Goal: Task Accomplishment & Management: Manage account settings

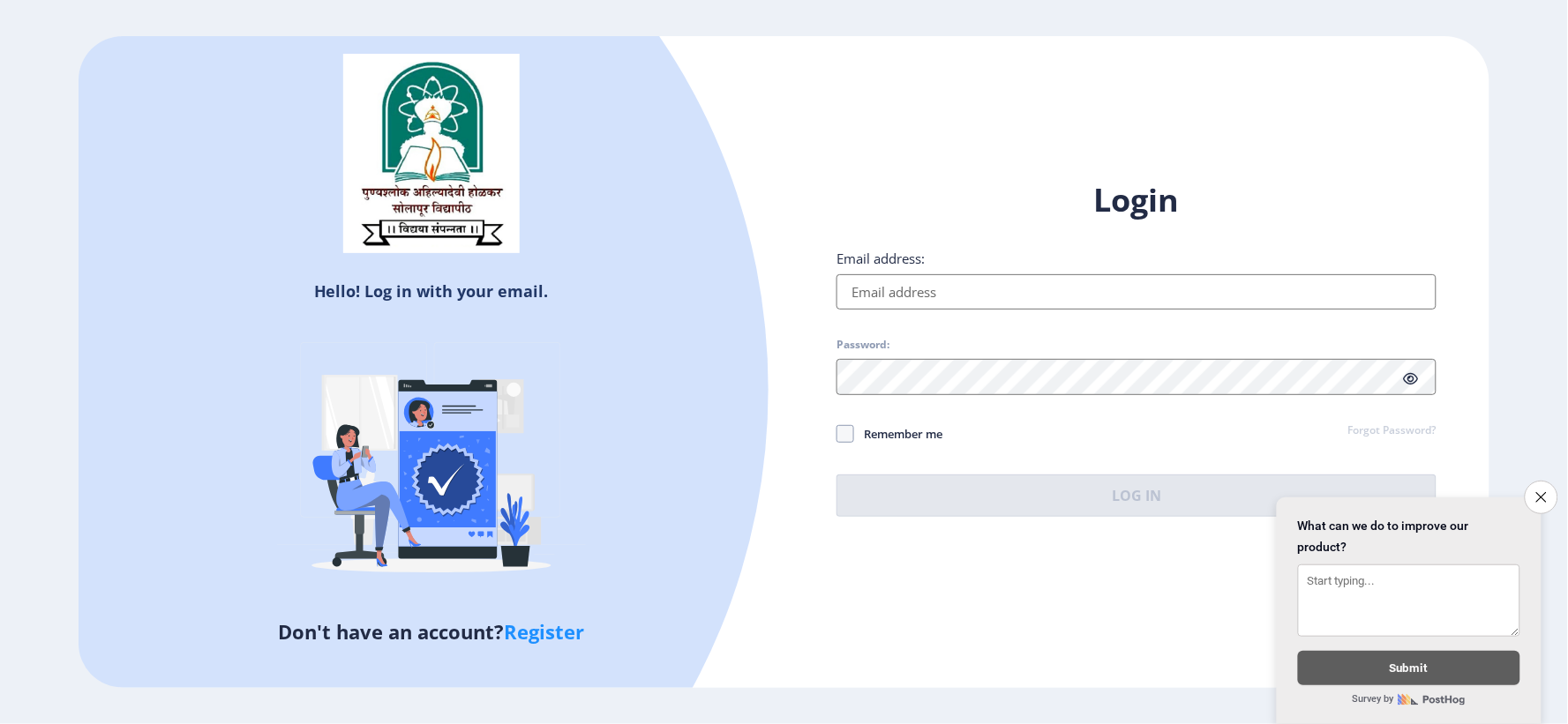
click at [896, 294] on input "Email address:" at bounding box center [1136, 292] width 600 height 35
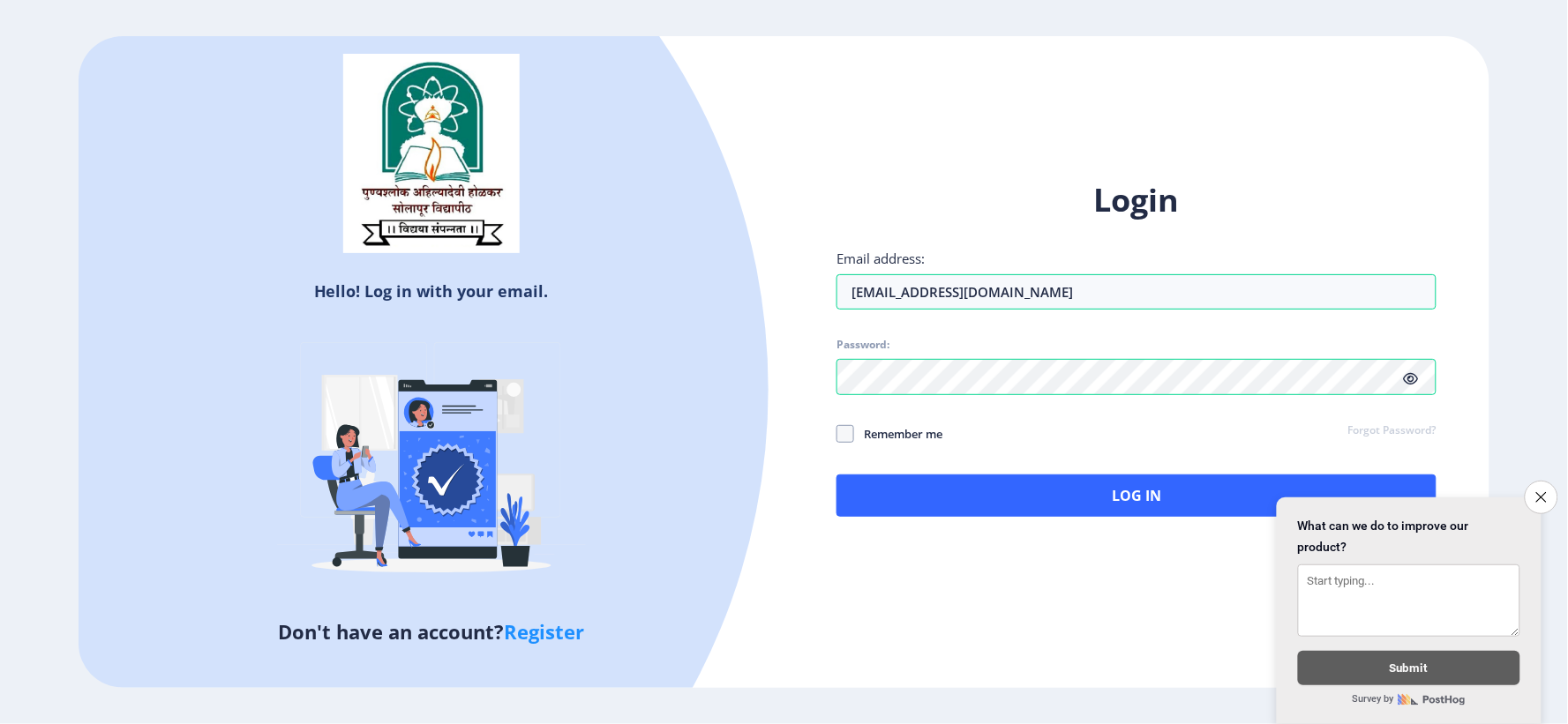
click at [1410, 385] on icon at bounding box center [1411, 379] width 15 height 13
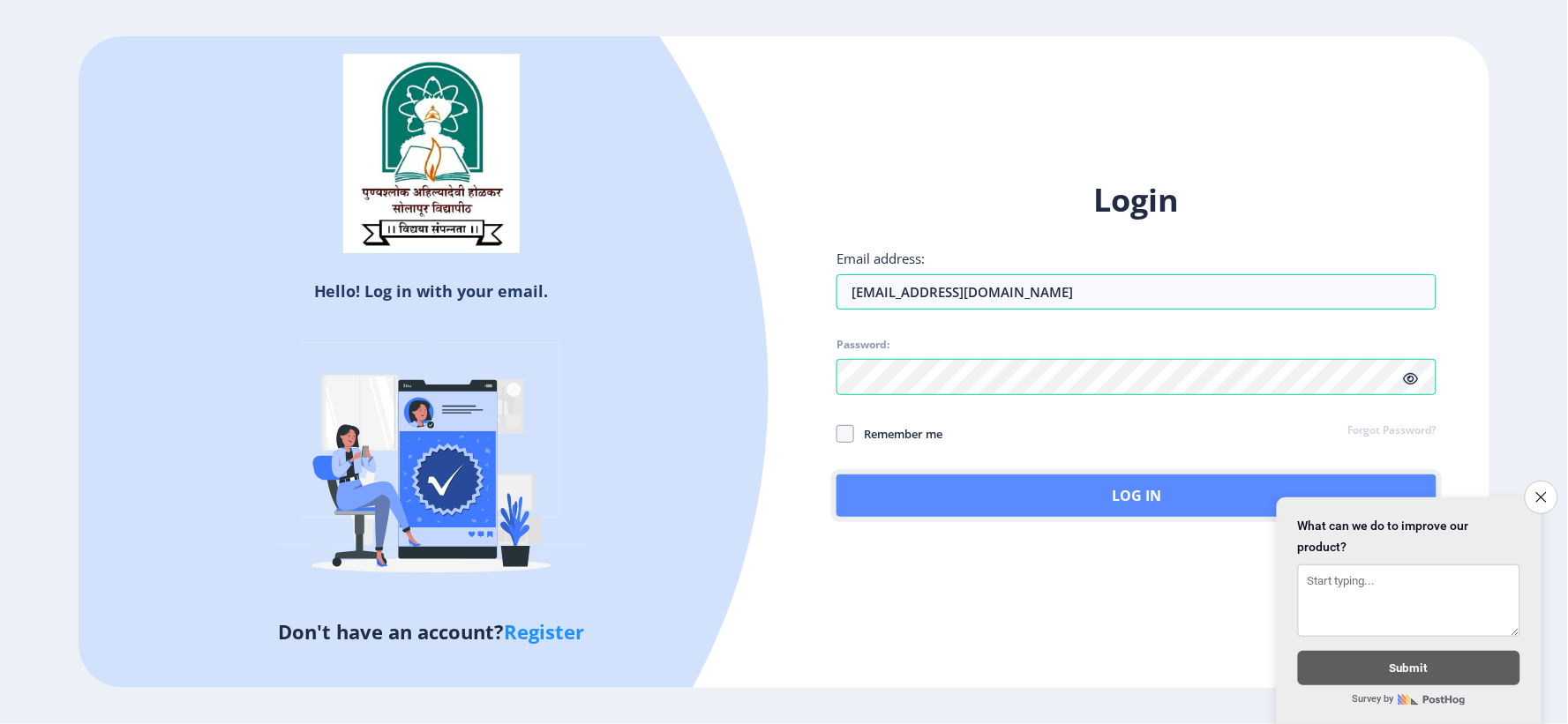
click at [1134, 491] on button "Log In" at bounding box center [1136, 495] width 600 height 42
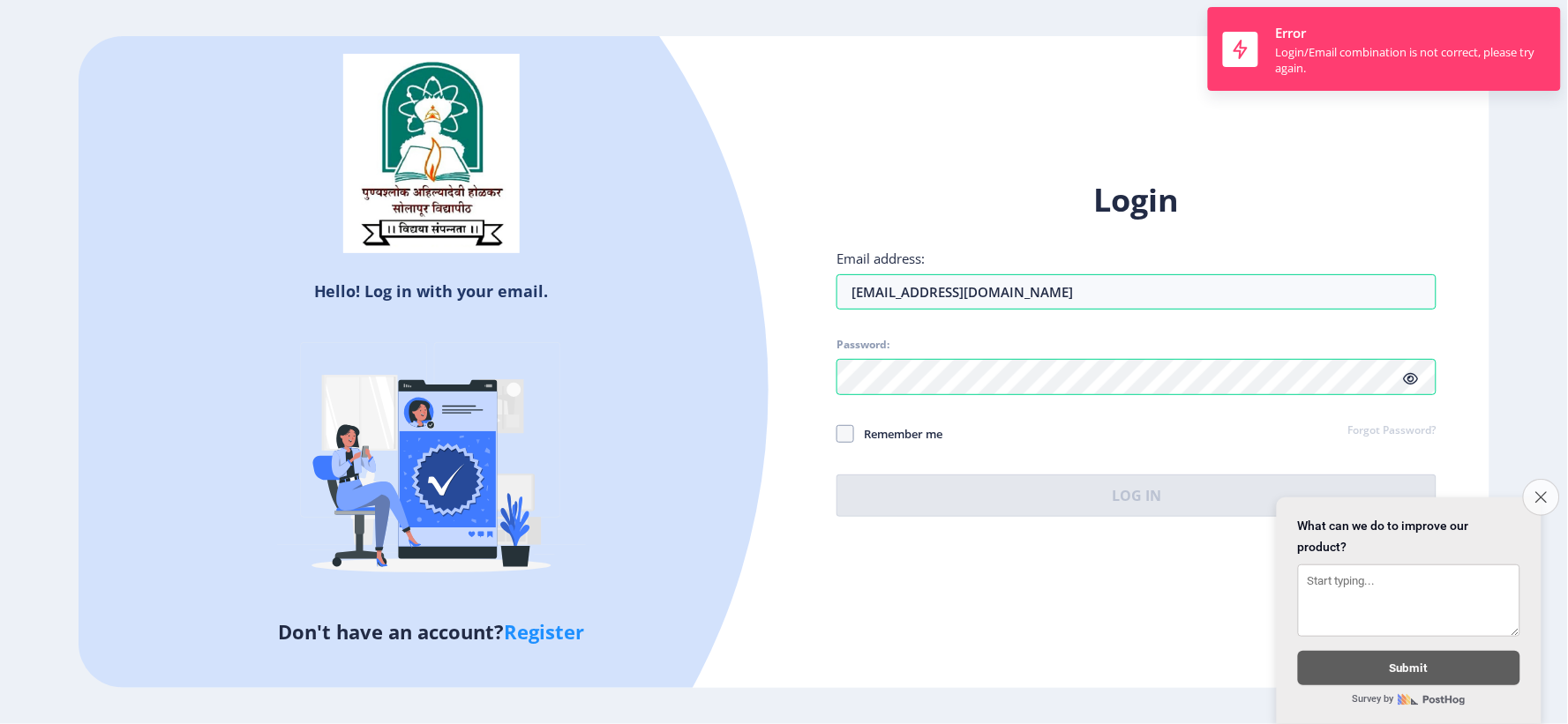
click at [1541, 492] on icon "Close survey" at bounding box center [1541, 497] width 12 height 12
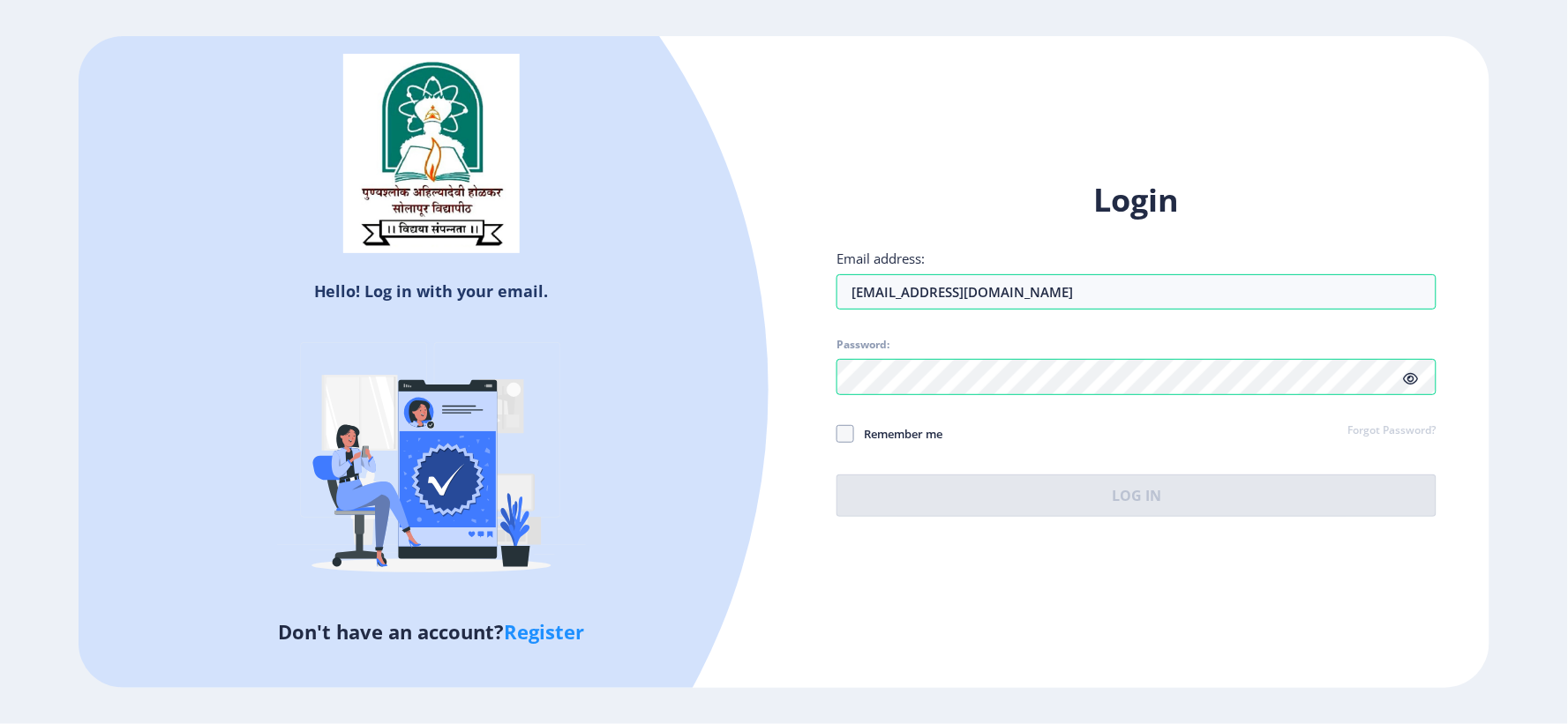
click at [898, 433] on div "Login Email address: [EMAIL_ADDRESS][DOMAIN_NAME] Password: Remember me Forgot …" at bounding box center [1136, 348] width 600 height 337
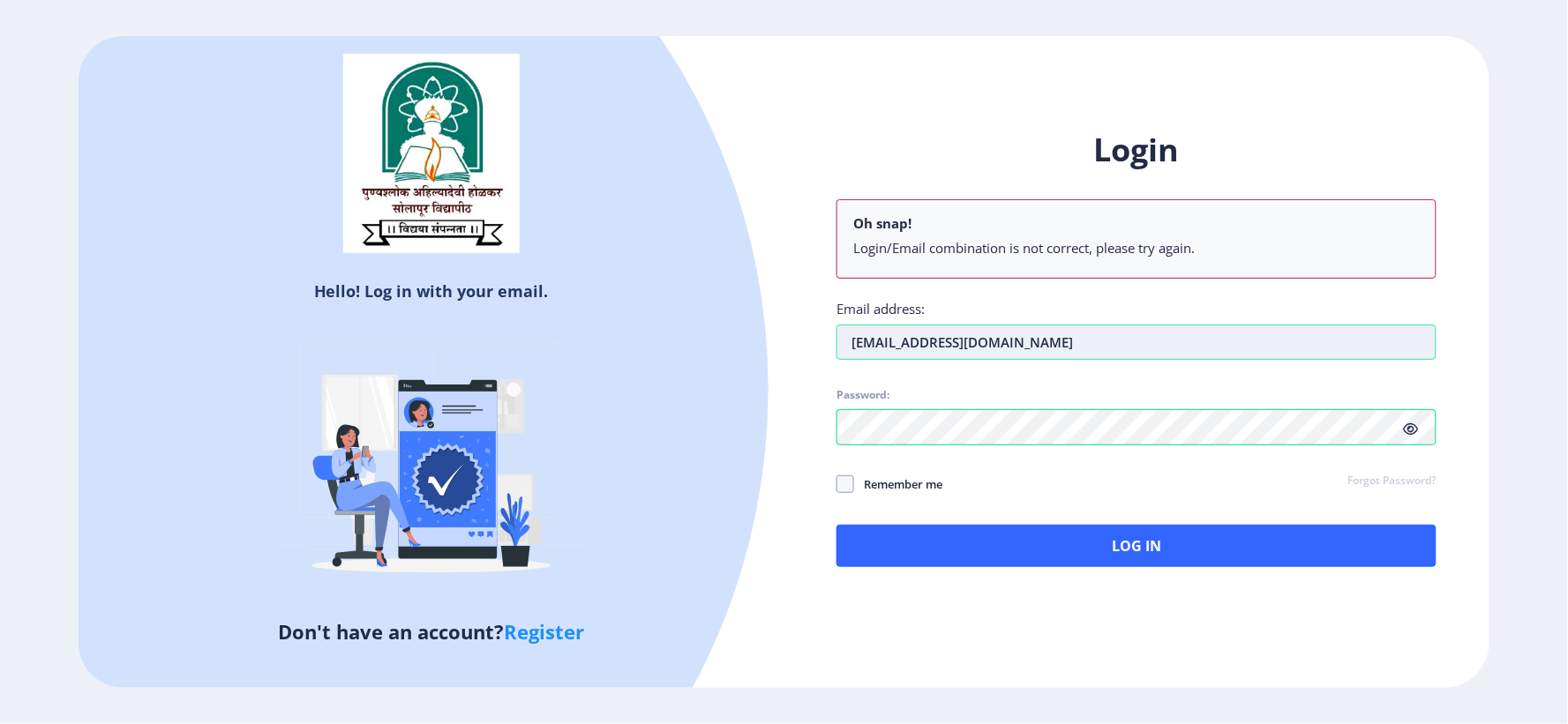
click at [923, 345] on input "[EMAIL_ADDRESS][DOMAIN_NAME]" at bounding box center [1136, 342] width 600 height 35
click at [1054, 341] on input "[EMAIL_ADDRESS][DOMAIN_NAME]" at bounding box center [1136, 342] width 600 height 35
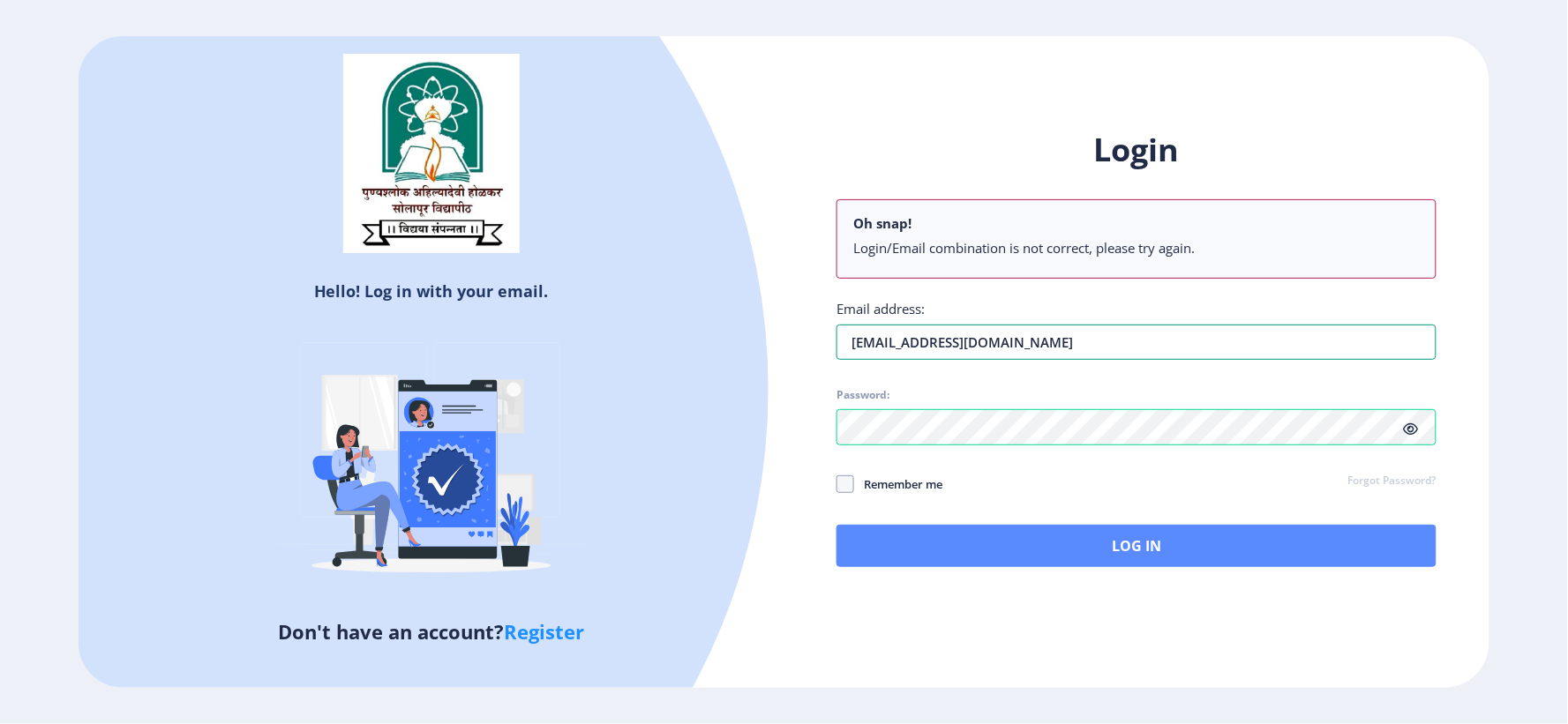
type input "[EMAIL_ADDRESS][DOMAIN_NAME]"
click at [1110, 545] on button "Log In" at bounding box center [1136, 545] width 600 height 42
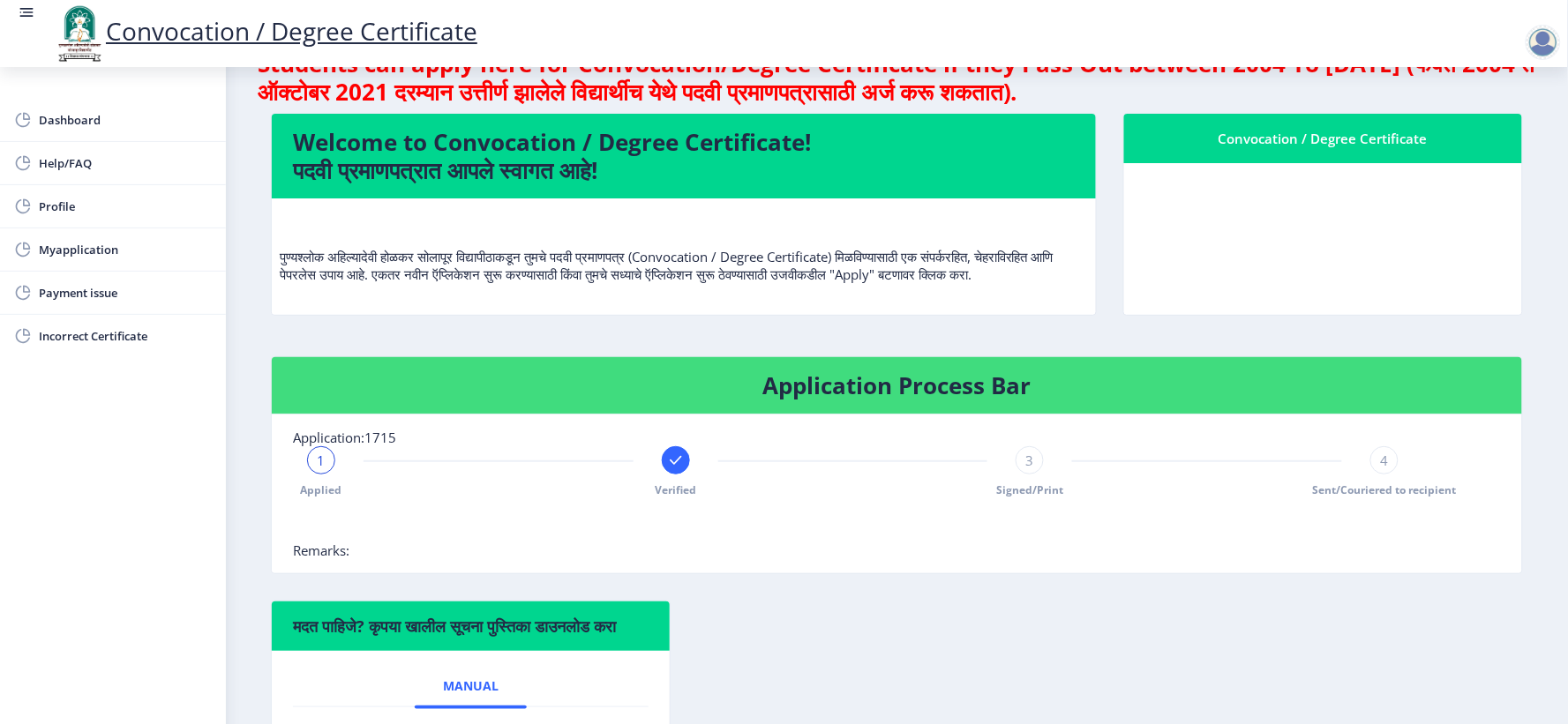
scroll to position [98, 0]
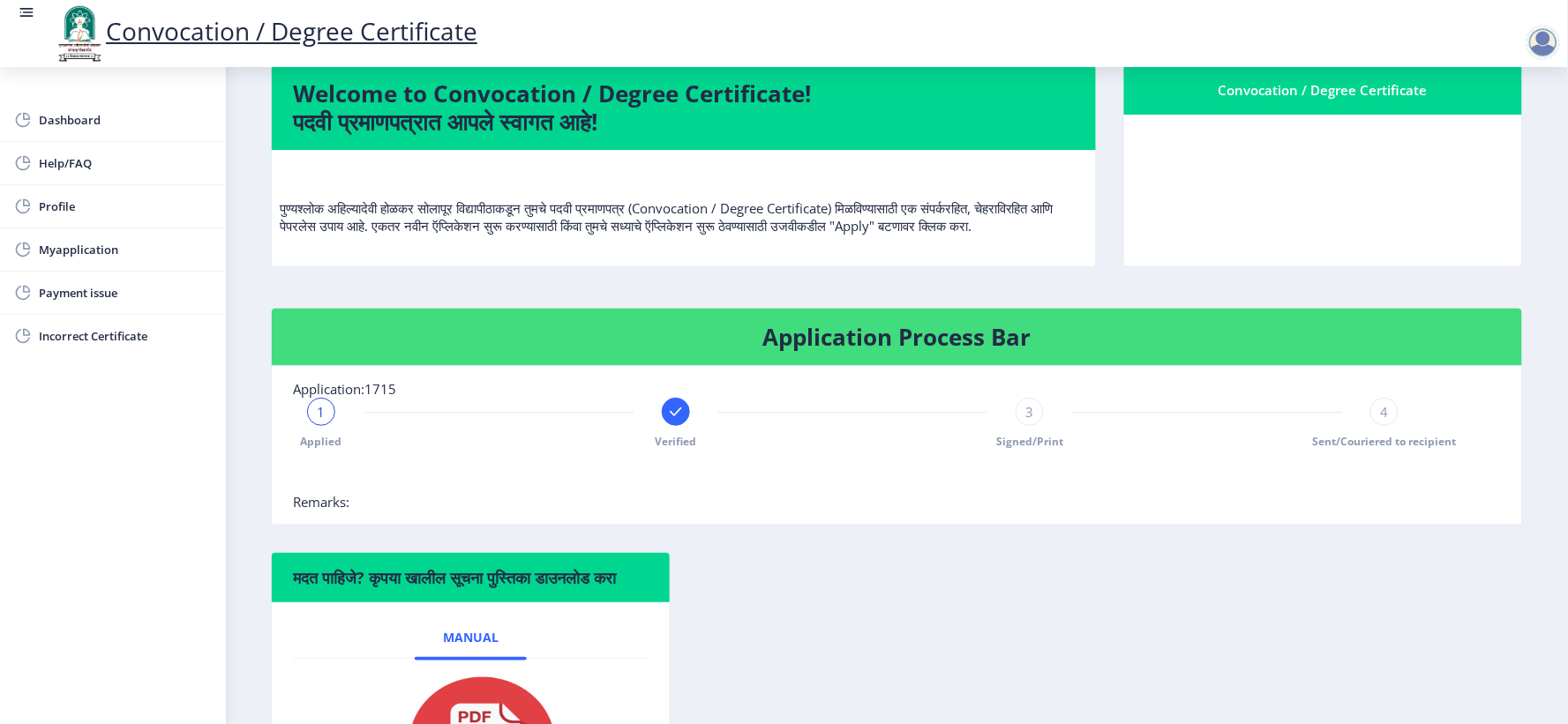
click at [1547, 47] on div at bounding box center [1543, 42] width 35 height 35
click at [1456, 83] on span "Log out" at bounding box center [1443, 90] width 113 height 22
